Goal: Task Accomplishment & Management: Use online tool/utility

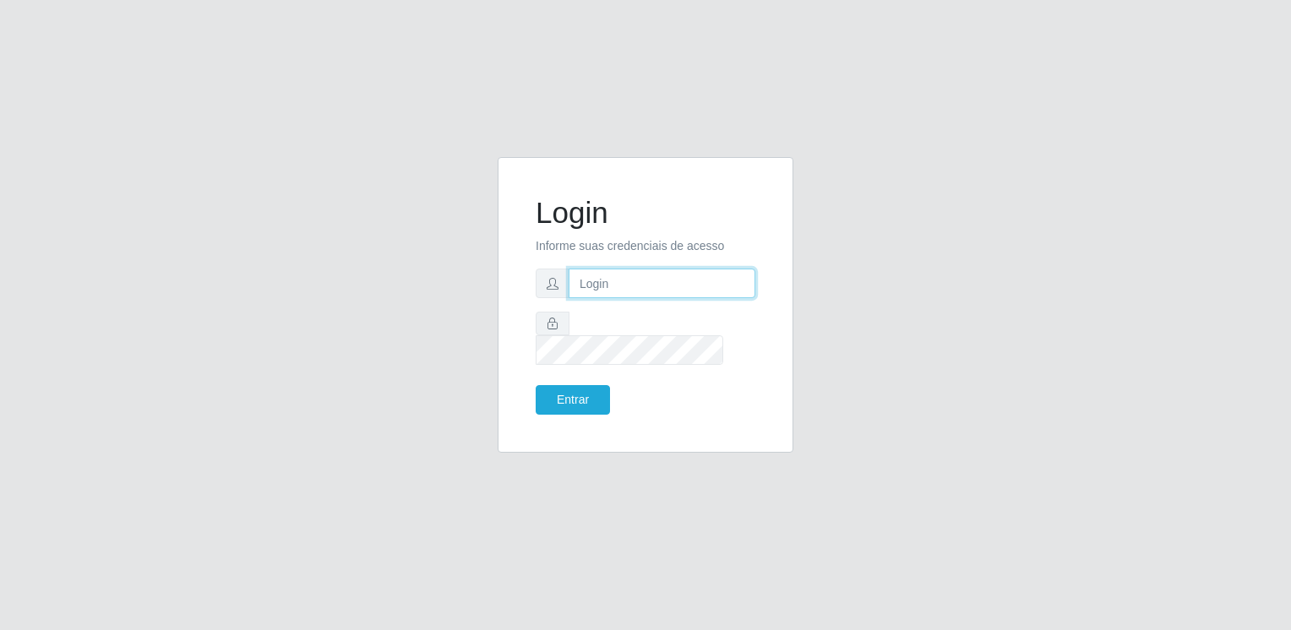
click at [642, 298] on input "text" at bounding box center [662, 284] width 187 height 30
type input "[EMAIL_ADDRESS][DOMAIN_NAME]"
click at [536, 385] on button "Entrar" at bounding box center [573, 400] width 74 height 30
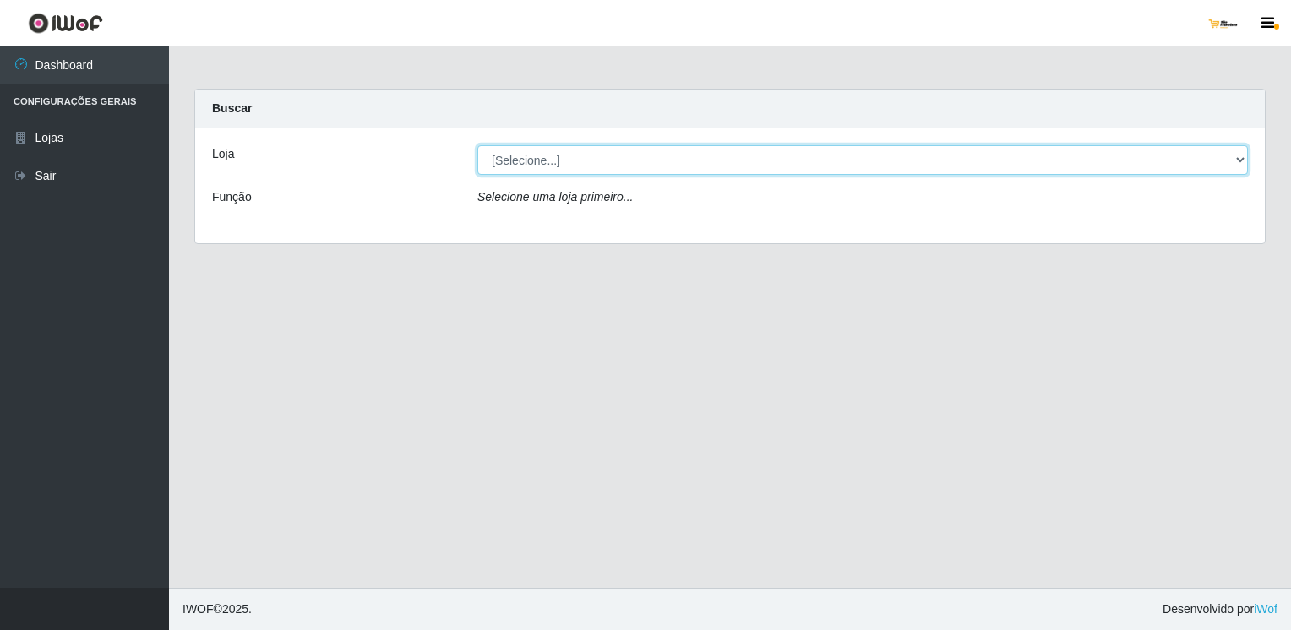
click at [1228, 161] on select "[Selecione...] [GEOGRAPHIC_DATA]" at bounding box center [862, 160] width 771 height 30
select select "168"
click at [477, 145] on select "[Selecione...] [GEOGRAPHIC_DATA]" at bounding box center [862, 160] width 771 height 30
